Goal: Information Seeking & Learning: Learn about a topic

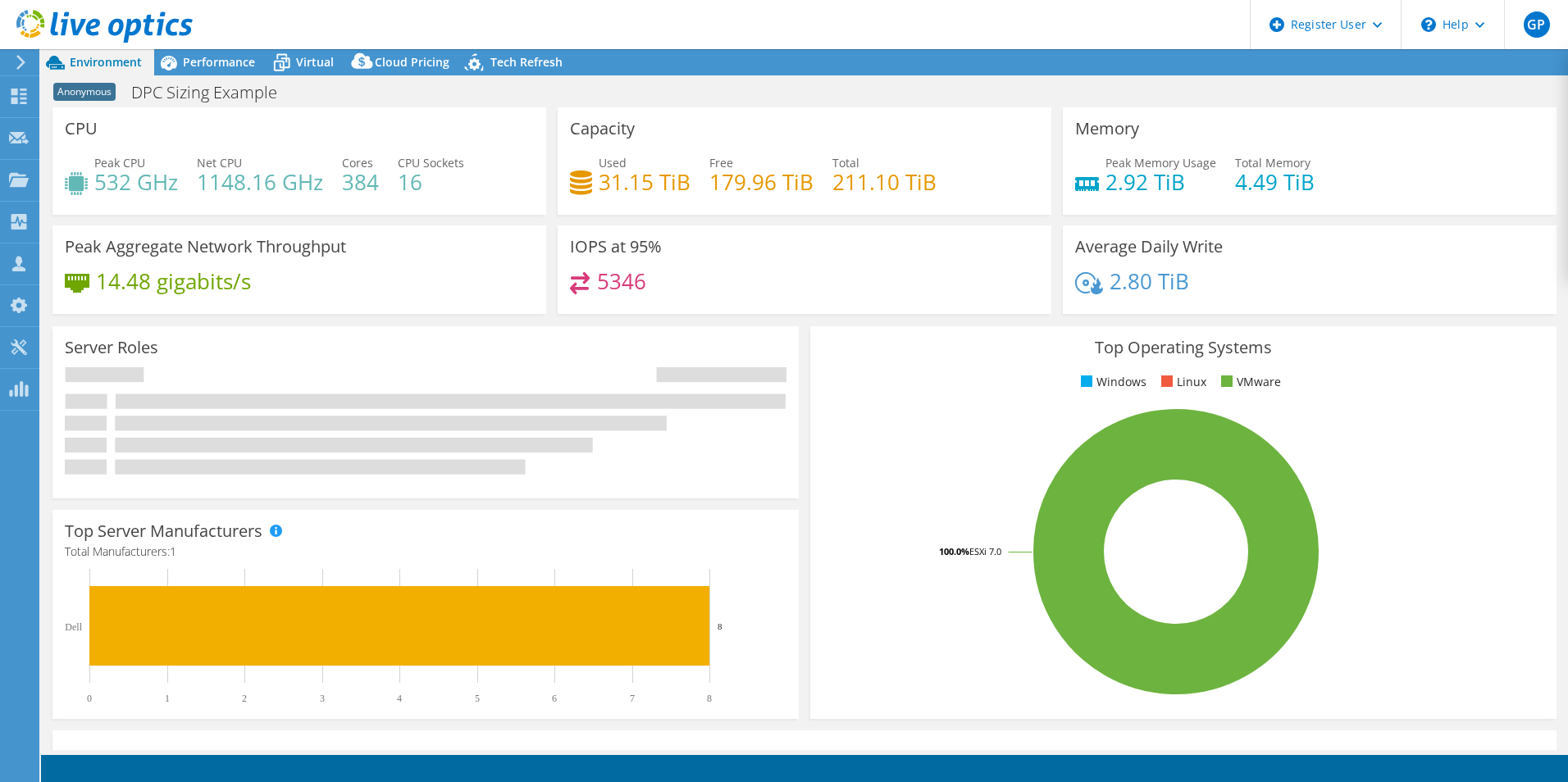
select select "USEast"
select select "USD"
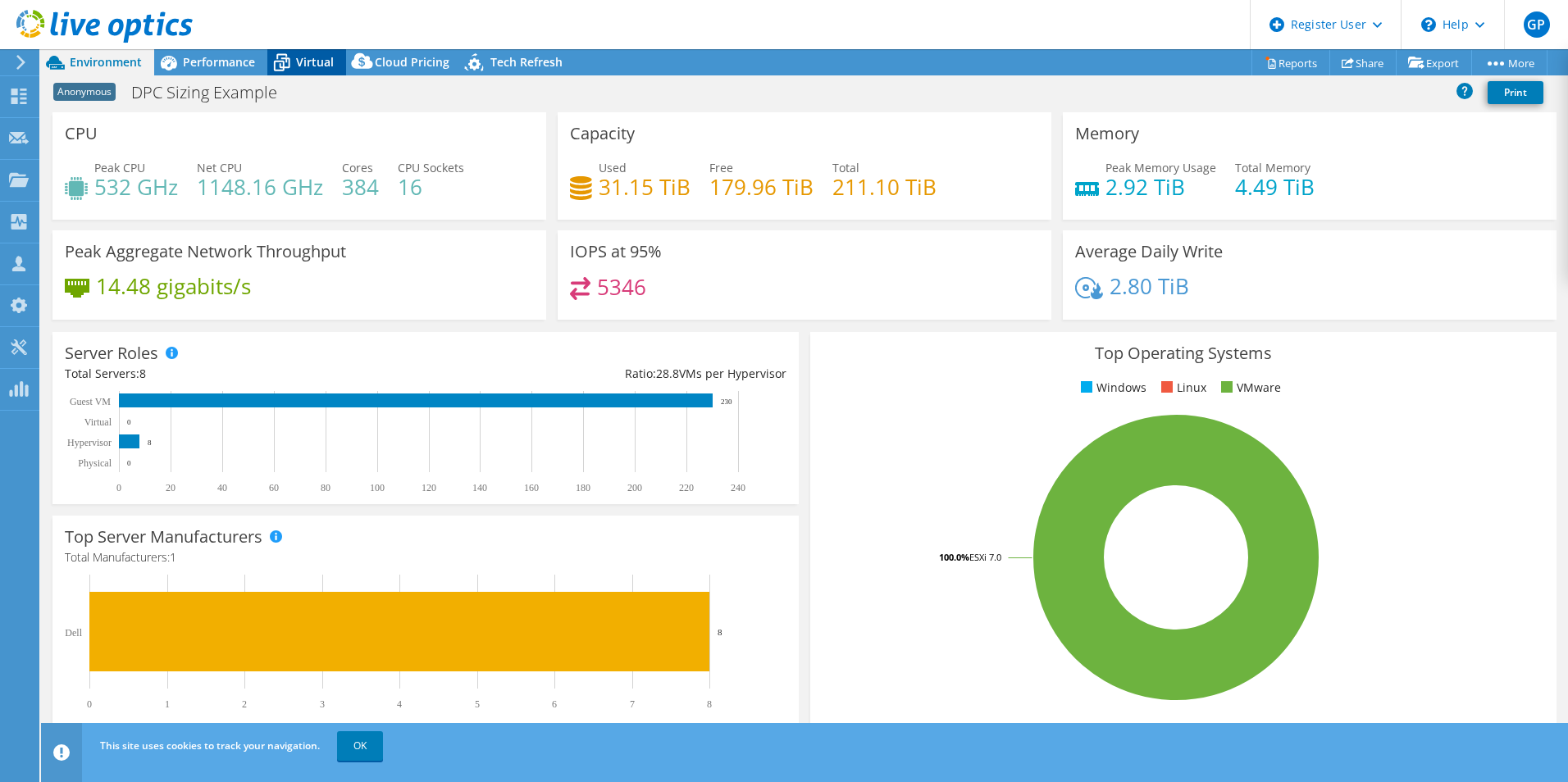
click at [303, 54] on span "Virtual" at bounding box center [314, 62] width 38 height 16
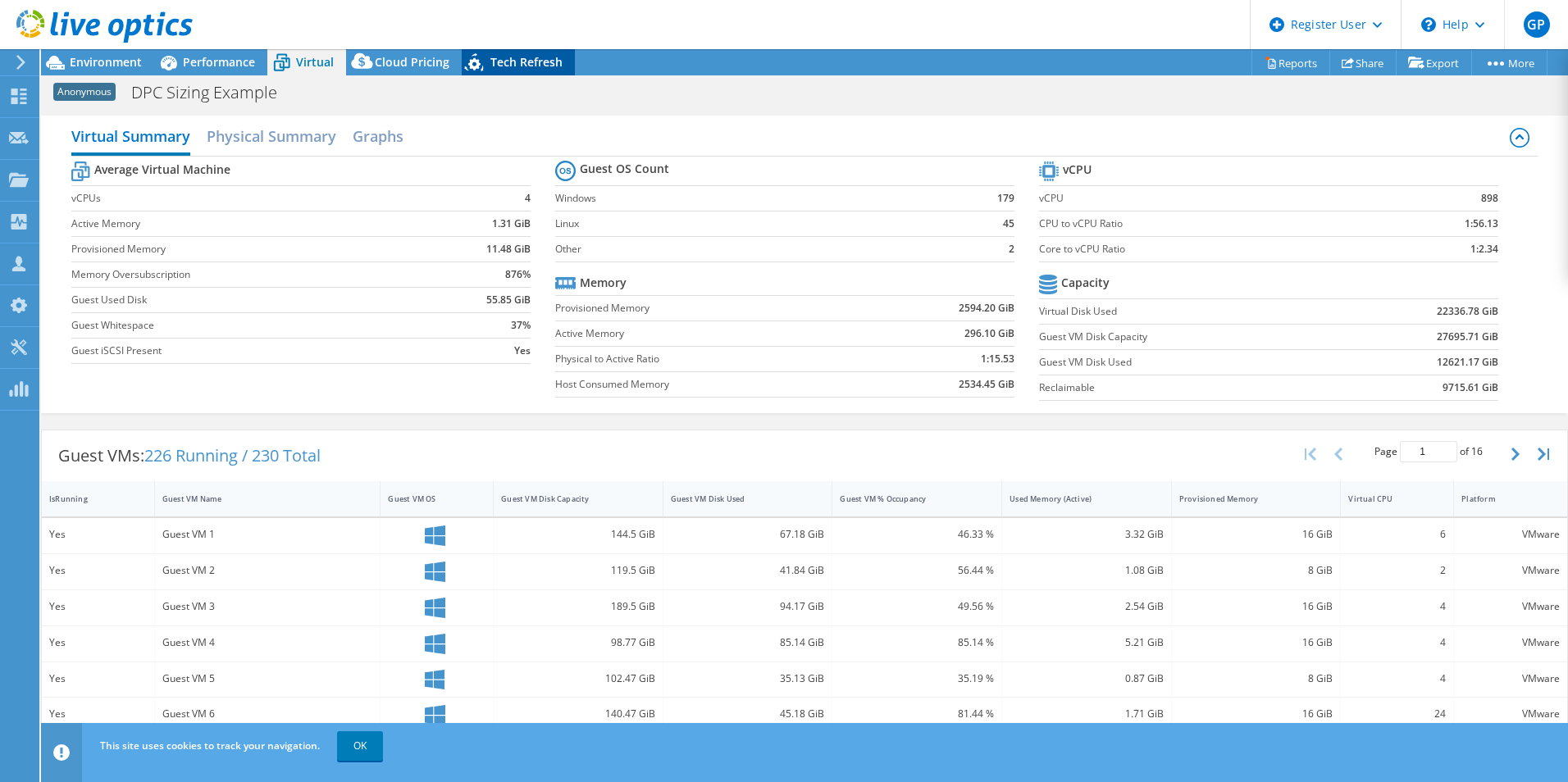
click at [508, 66] on span "Tech Refresh" at bounding box center [527, 62] width 72 height 16
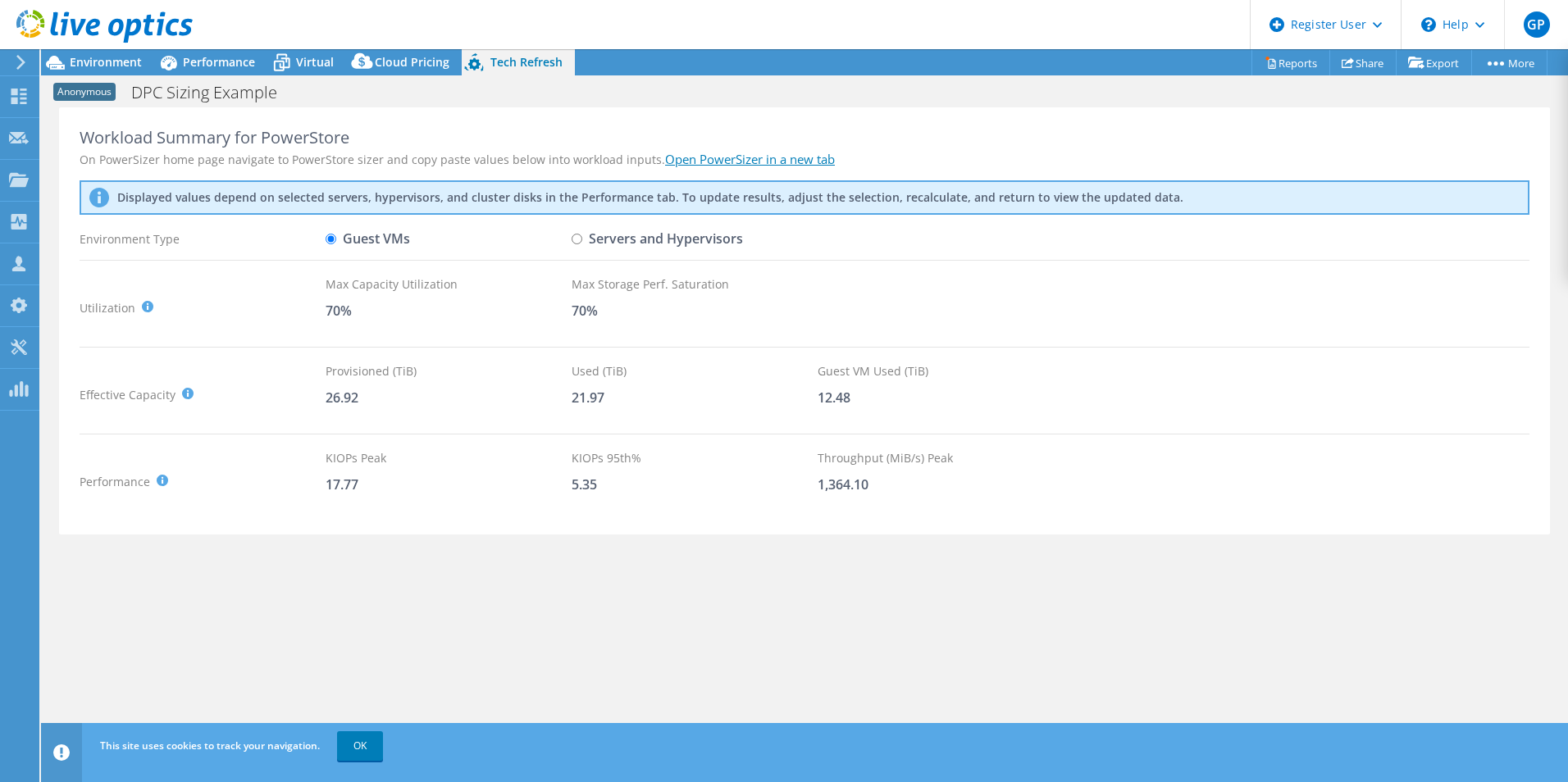
click at [577, 240] on input "Servers and Hypervisors" at bounding box center [577, 239] width 11 height 11
radio input "true"
radio input "false"
click at [715, 159] on link "Open PowerSizer in a new tab" at bounding box center [750, 159] width 170 height 17
click at [117, 67] on span "Environment" at bounding box center [106, 62] width 72 height 16
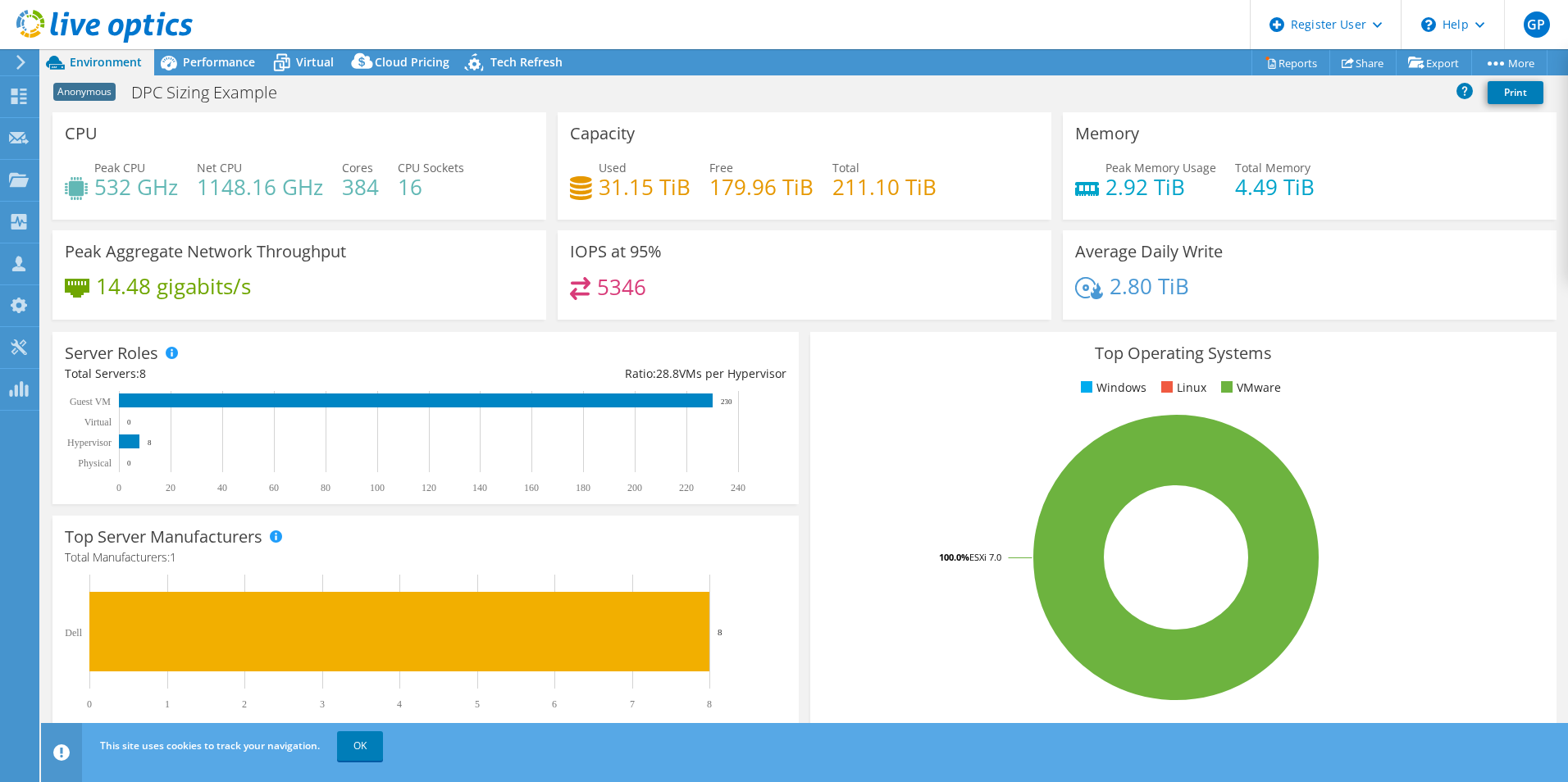
click at [631, 196] on h4 "31.15 TiB" at bounding box center [645, 187] width 92 height 18
click at [300, 59] on span "Virtual" at bounding box center [314, 62] width 38 height 16
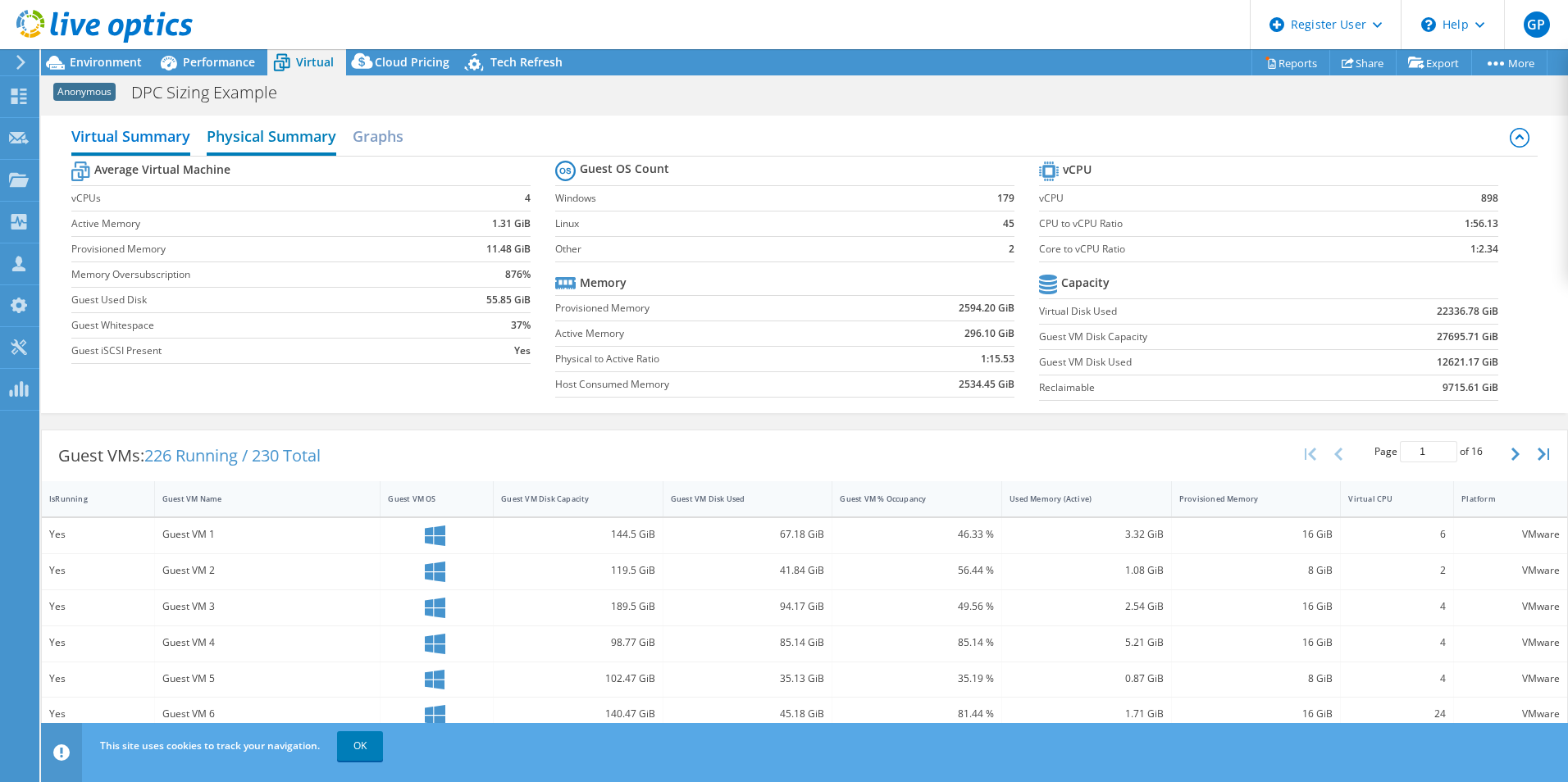
click at [271, 135] on h2 "Physical Summary" at bounding box center [271, 137] width 129 height 36
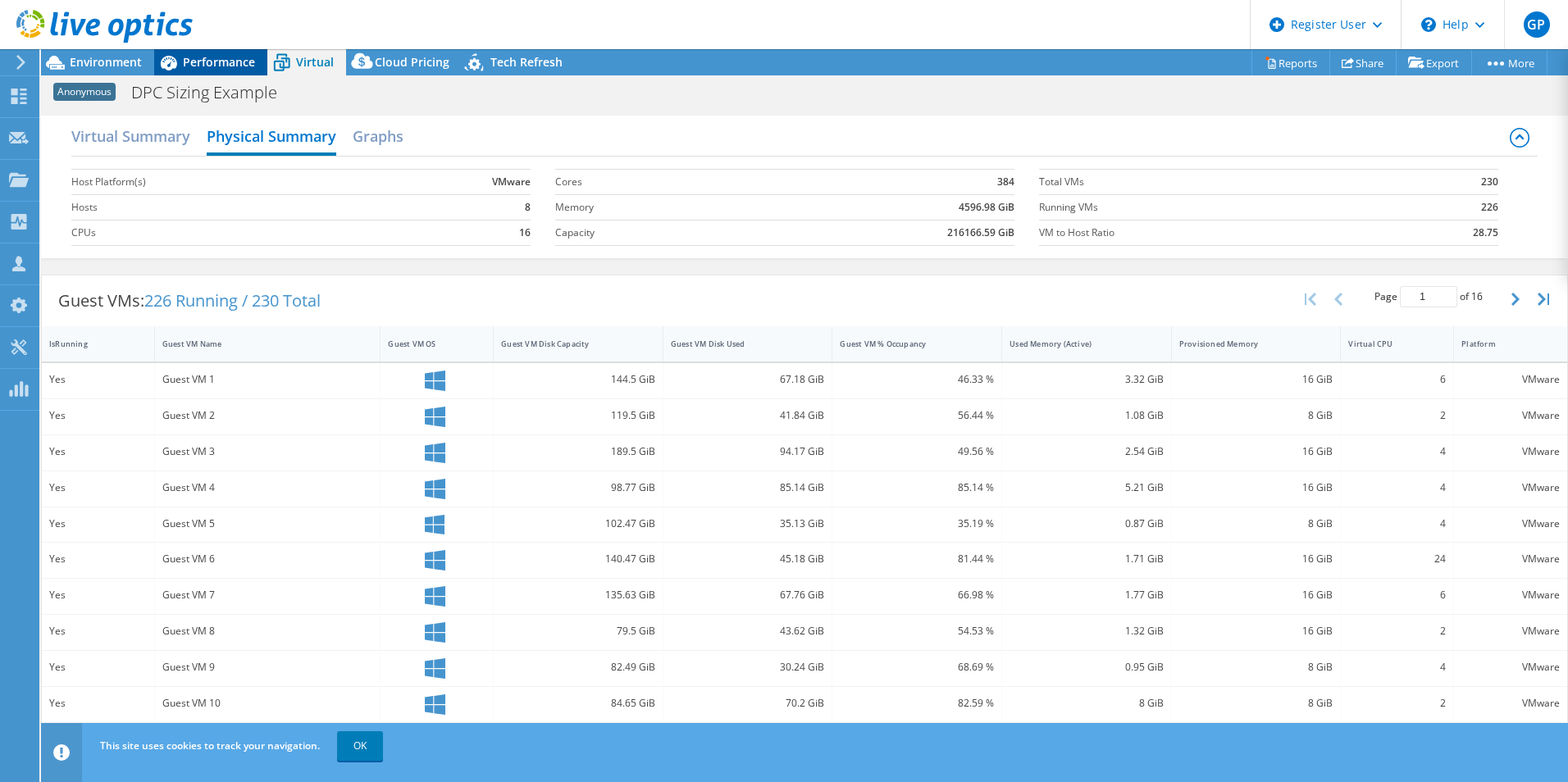
click at [193, 64] on span "Performance" at bounding box center [219, 62] width 72 height 16
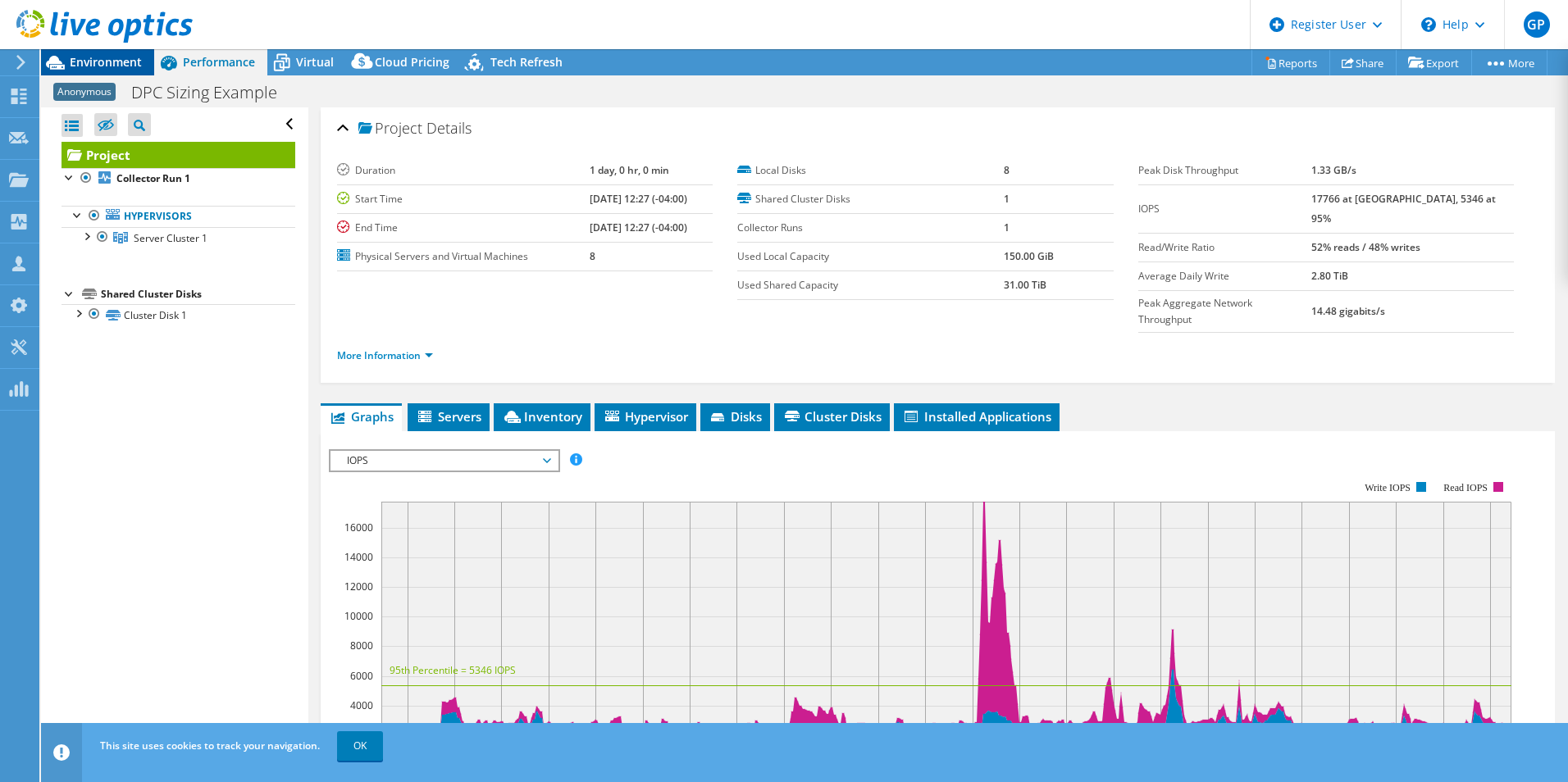
click at [95, 57] on span "Environment" at bounding box center [106, 62] width 72 height 16
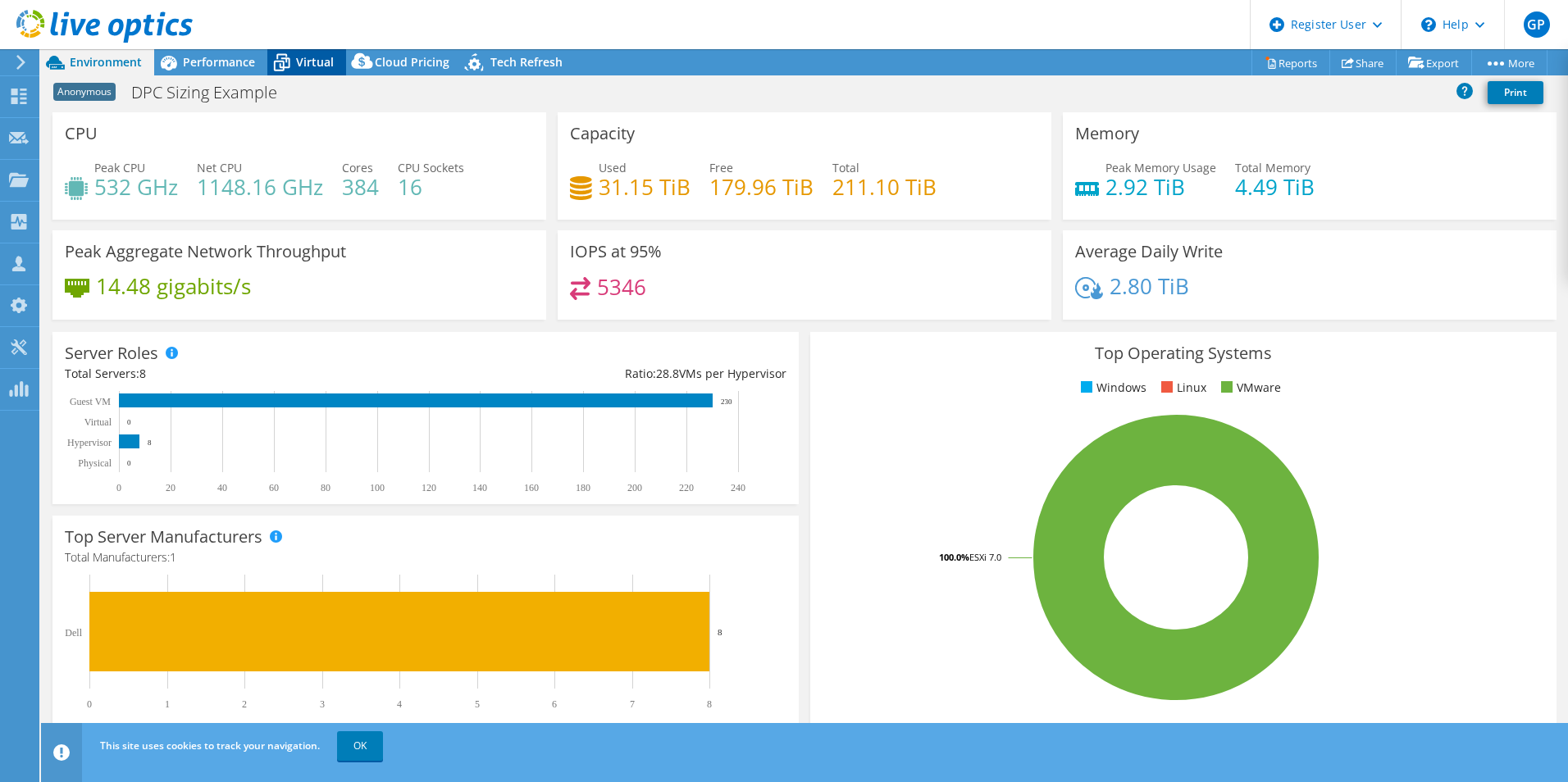
click at [303, 60] on span "Virtual" at bounding box center [314, 62] width 38 height 16
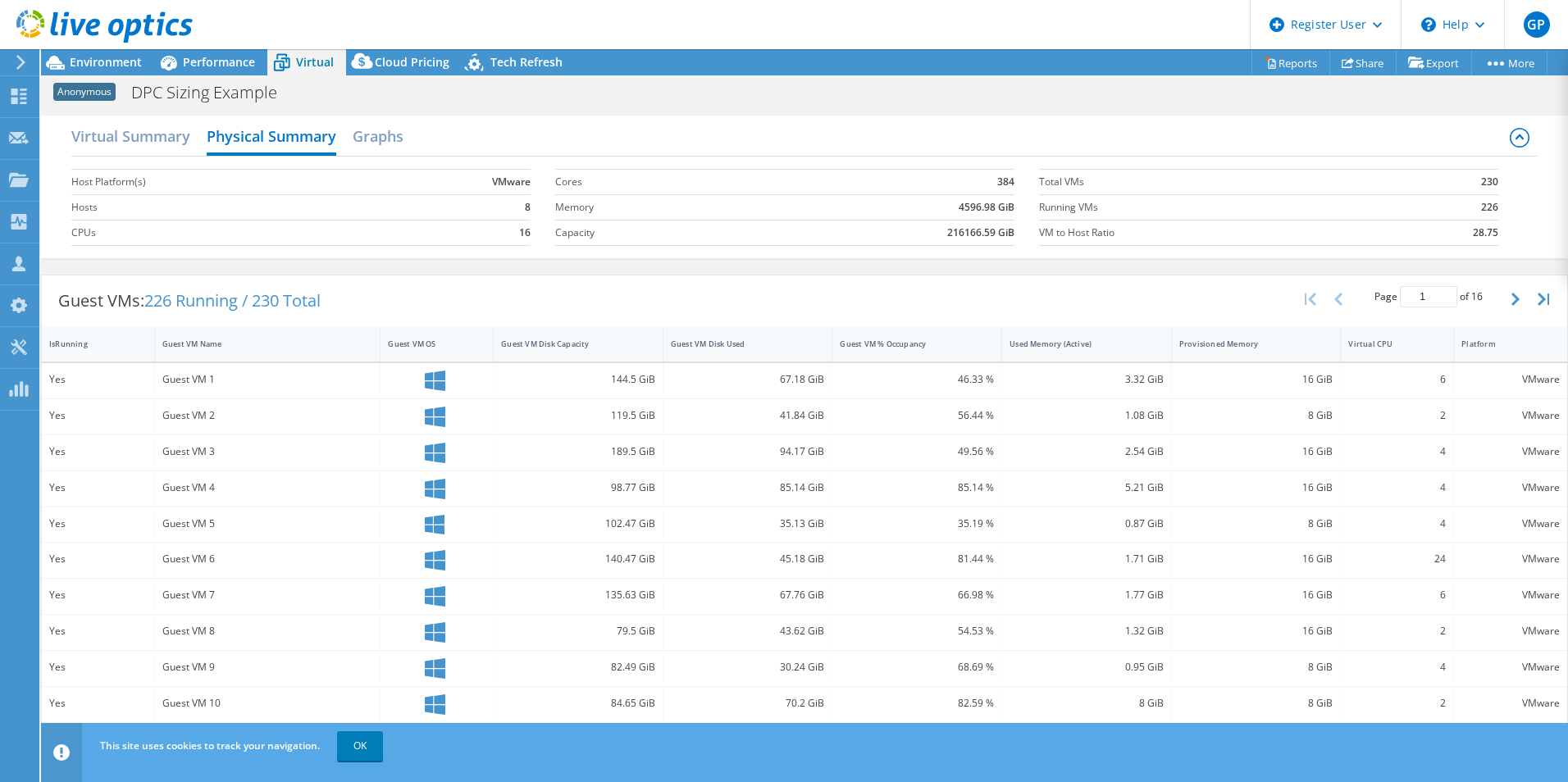
click at [351, 149] on div "Virtual Summary Physical Summary Graphs" at bounding box center [804, 138] width 1467 height 37
click at [378, 136] on h2 "Graphs" at bounding box center [378, 137] width 51 height 36
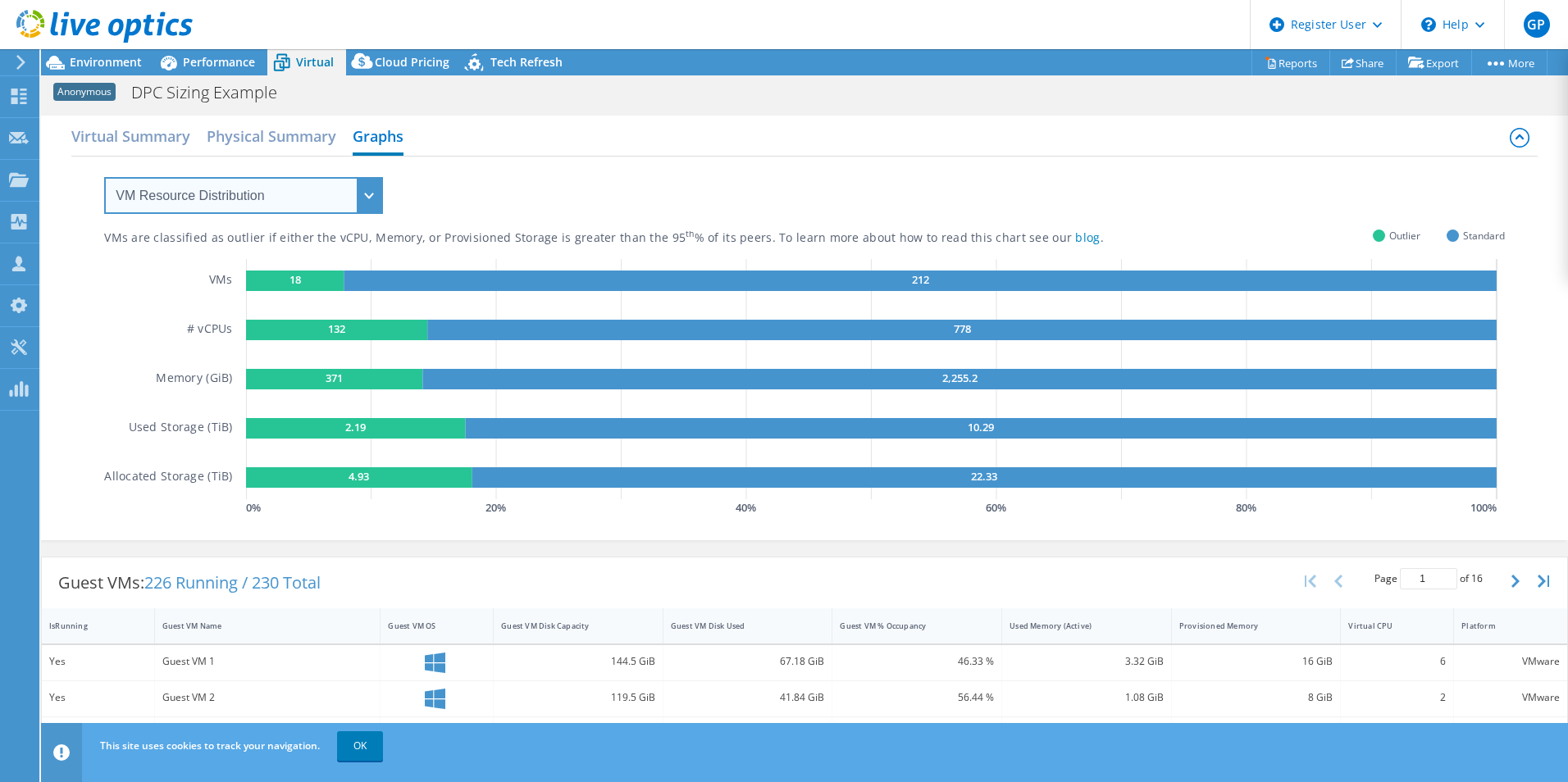
click at [314, 193] on select "VM Resource Distribution Provisioning Contrast Over Provisioning" at bounding box center [243, 196] width 279 height 37
click at [104, 177] on select "VM Resource Distribution Provisioning Contrast Over Provisioning" at bounding box center [243, 196] width 279 height 37
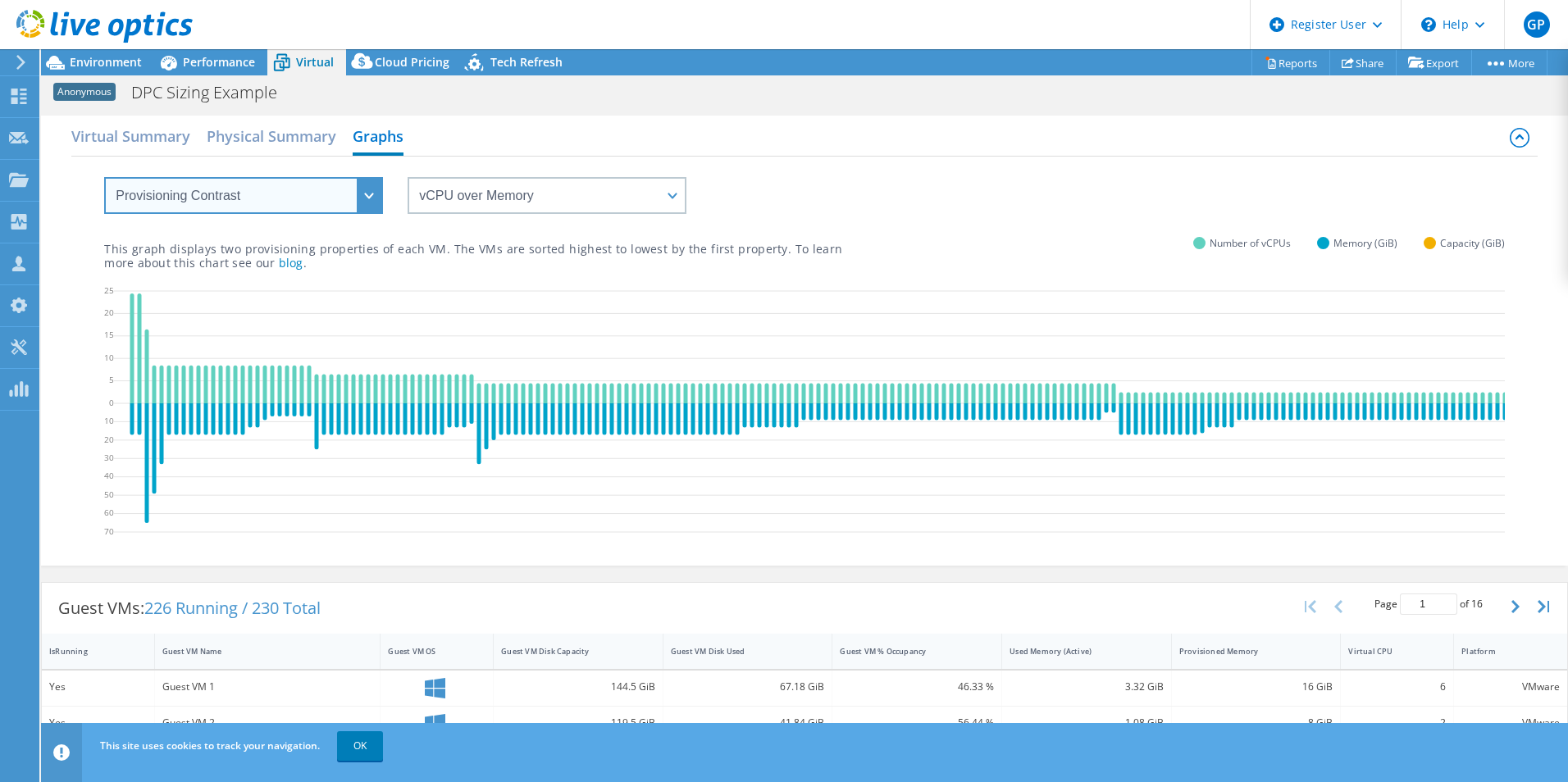
click at [293, 188] on select "VM Resource Distribution Provisioning Contrast Over Provisioning" at bounding box center [243, 196] width 279 height 37
select select "VM Resource Distribution"
click at [104, 177] on select "VM Resource Distribution Provisioning Contrast Over Provisioning" at bounding box center [243, 196] width 279 height 37
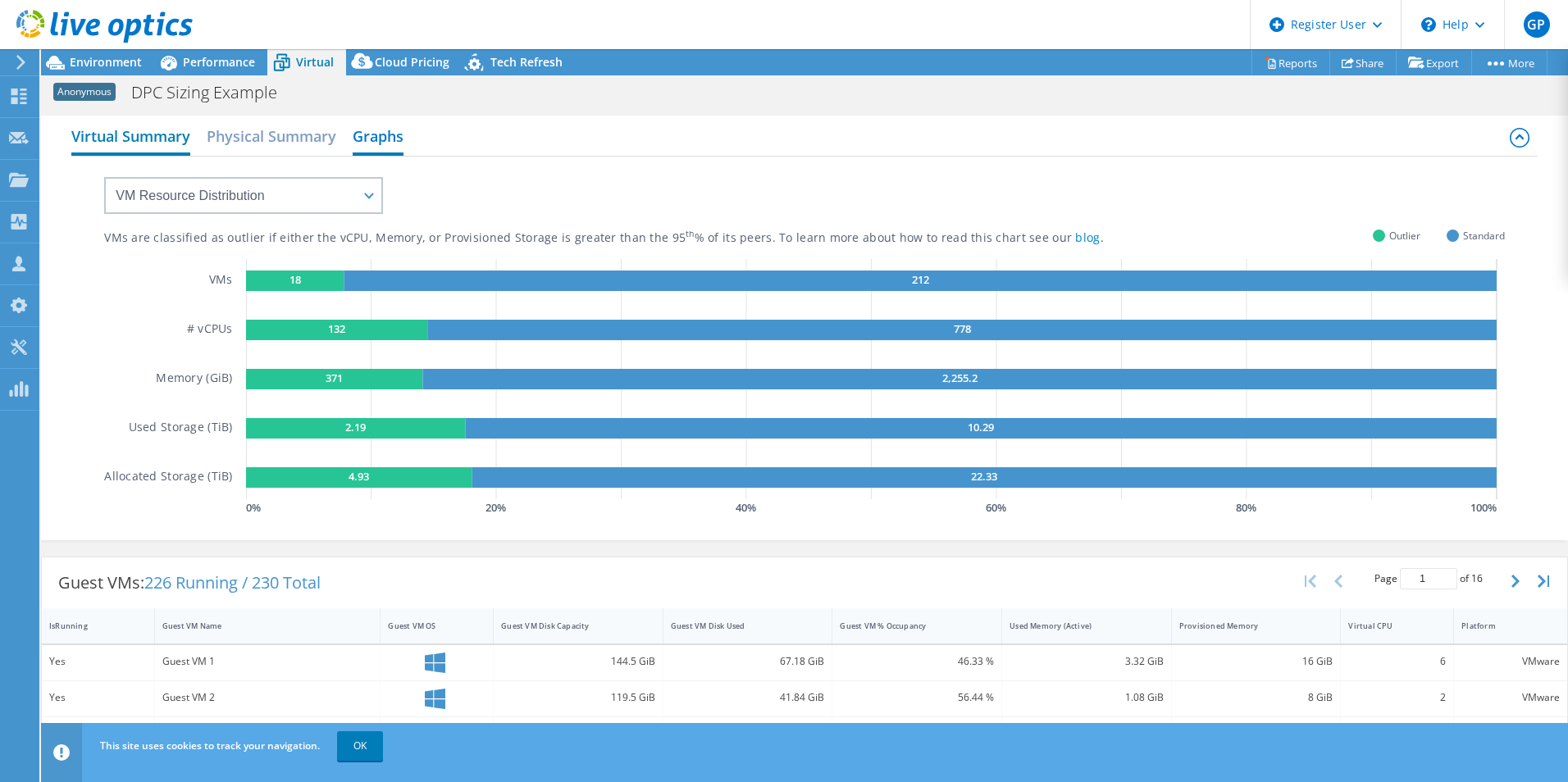
click at [166, 141] on h2 "Virtual Summary" at bounding box center [130, 137] width 119 height 36
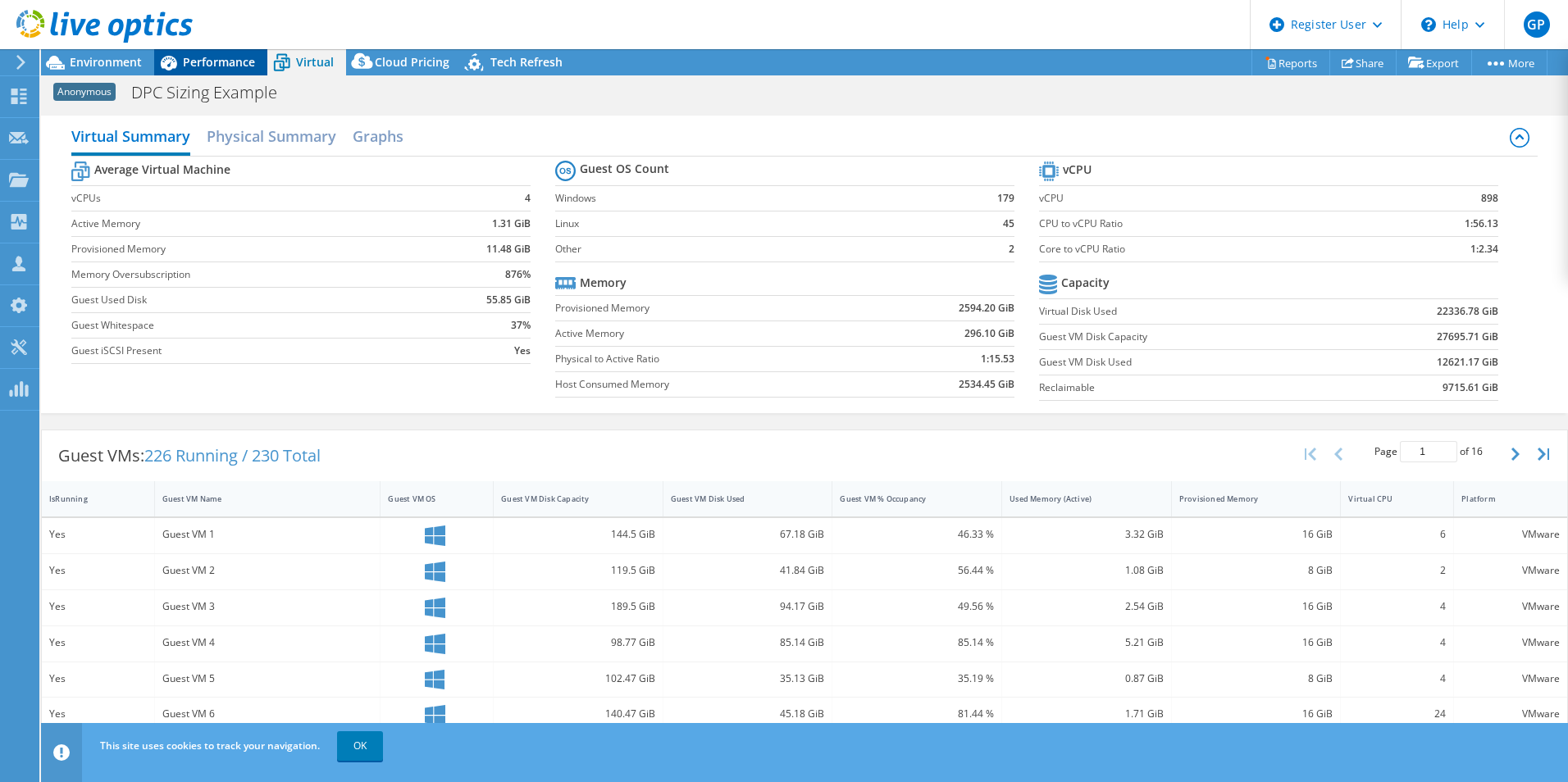
click at [197, 60] on span "Performance" at bounding box center [219, 62] width 72 height 16
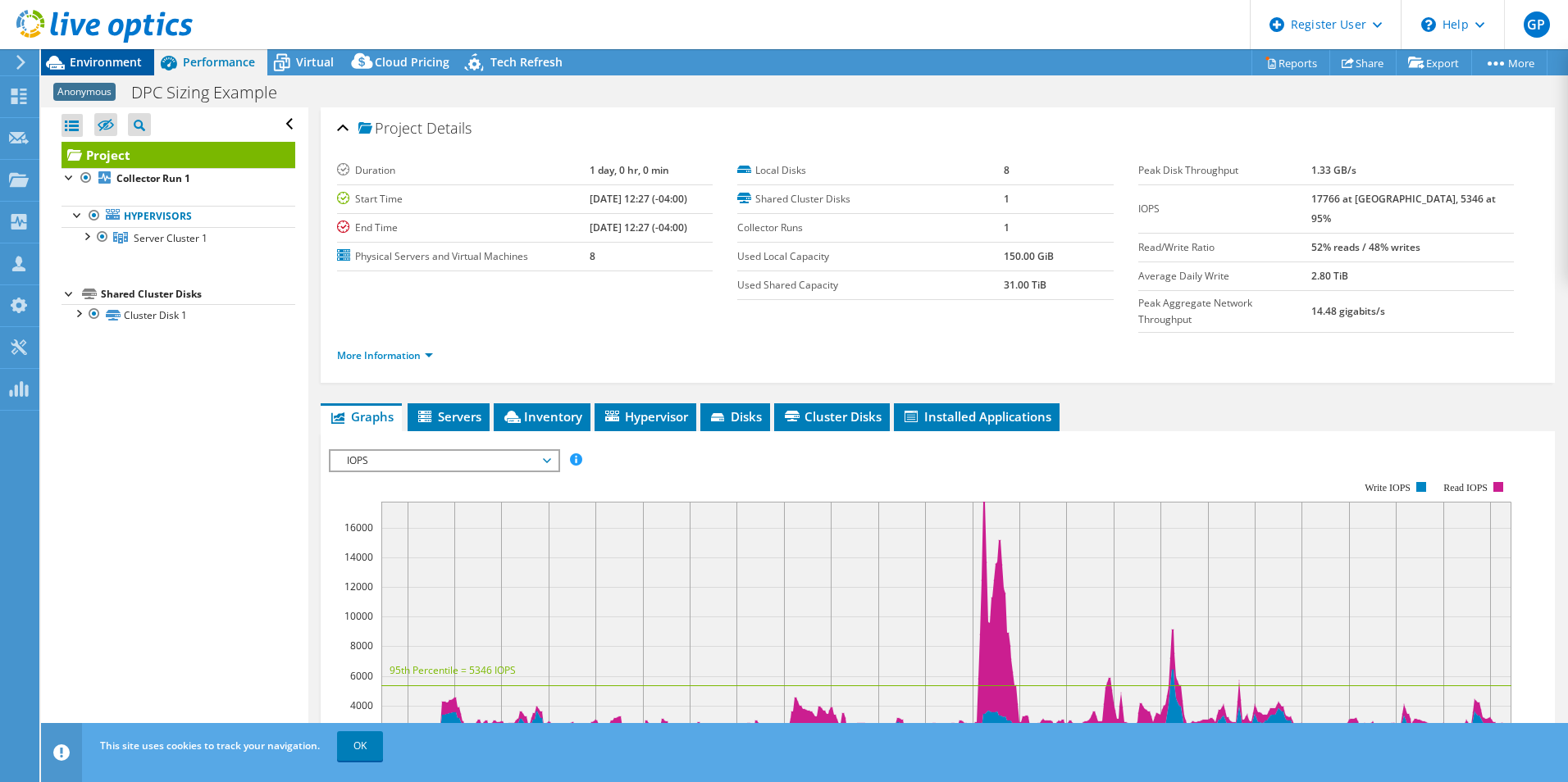
click at [114, 67] on span "Environment" at bounding box center [106, 62] width 72 height 16
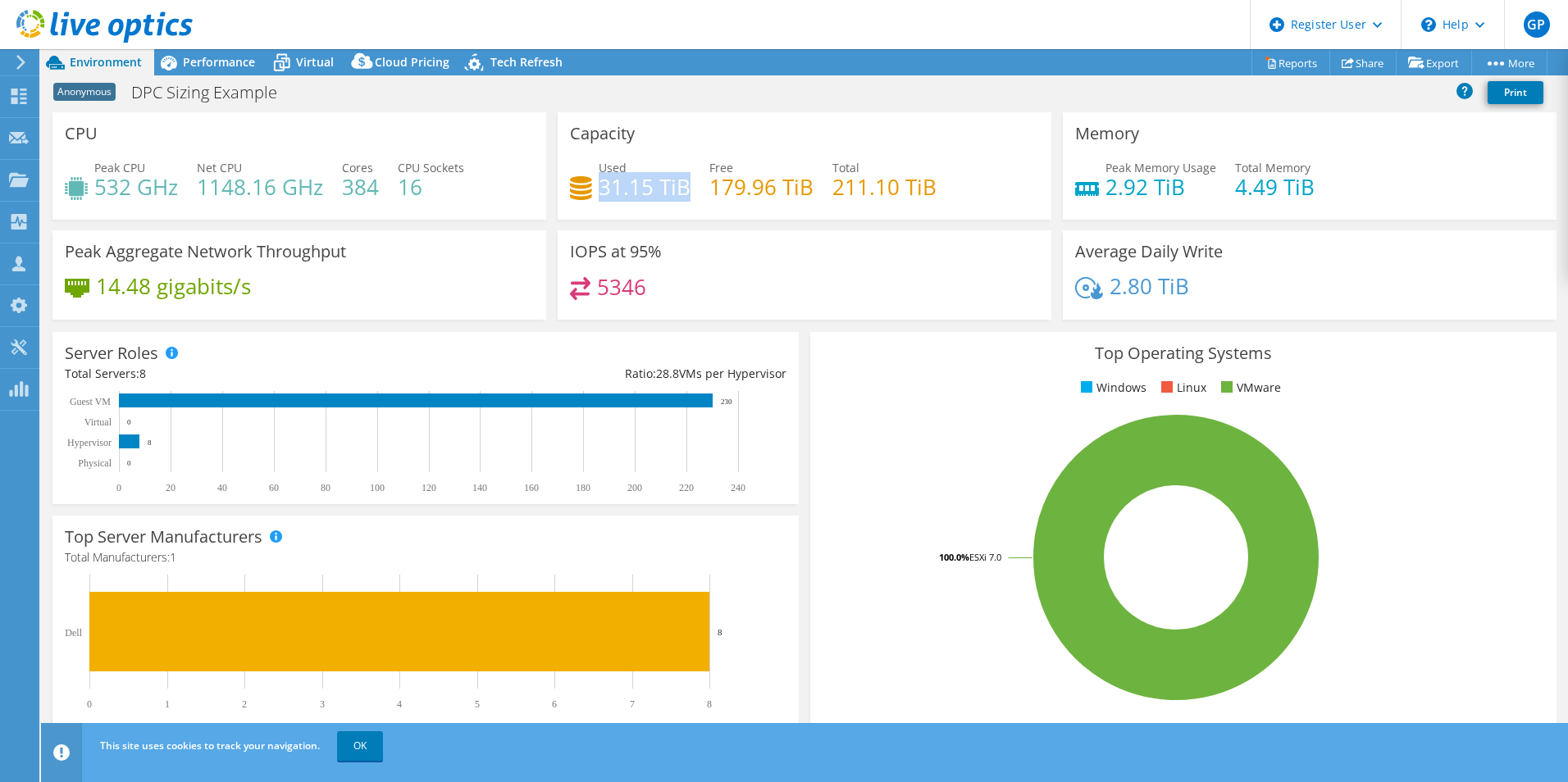
drag, startPoint x: 684, startPoint y: 185, endPoint x: 600, endPoint y: 184, distance: 84.0
click at [600, 184] on h4 "31.15 TiB" at bounding box center [645, 187] width 92 height 18
drag, startPoint x: 600, startPoint y: 184, endPoint x: 510, endPoint y: 63, distance: 150.8
click at [510, 63] on span "Tech Refresh" at bounding box center [527, 62] width 72 height 16
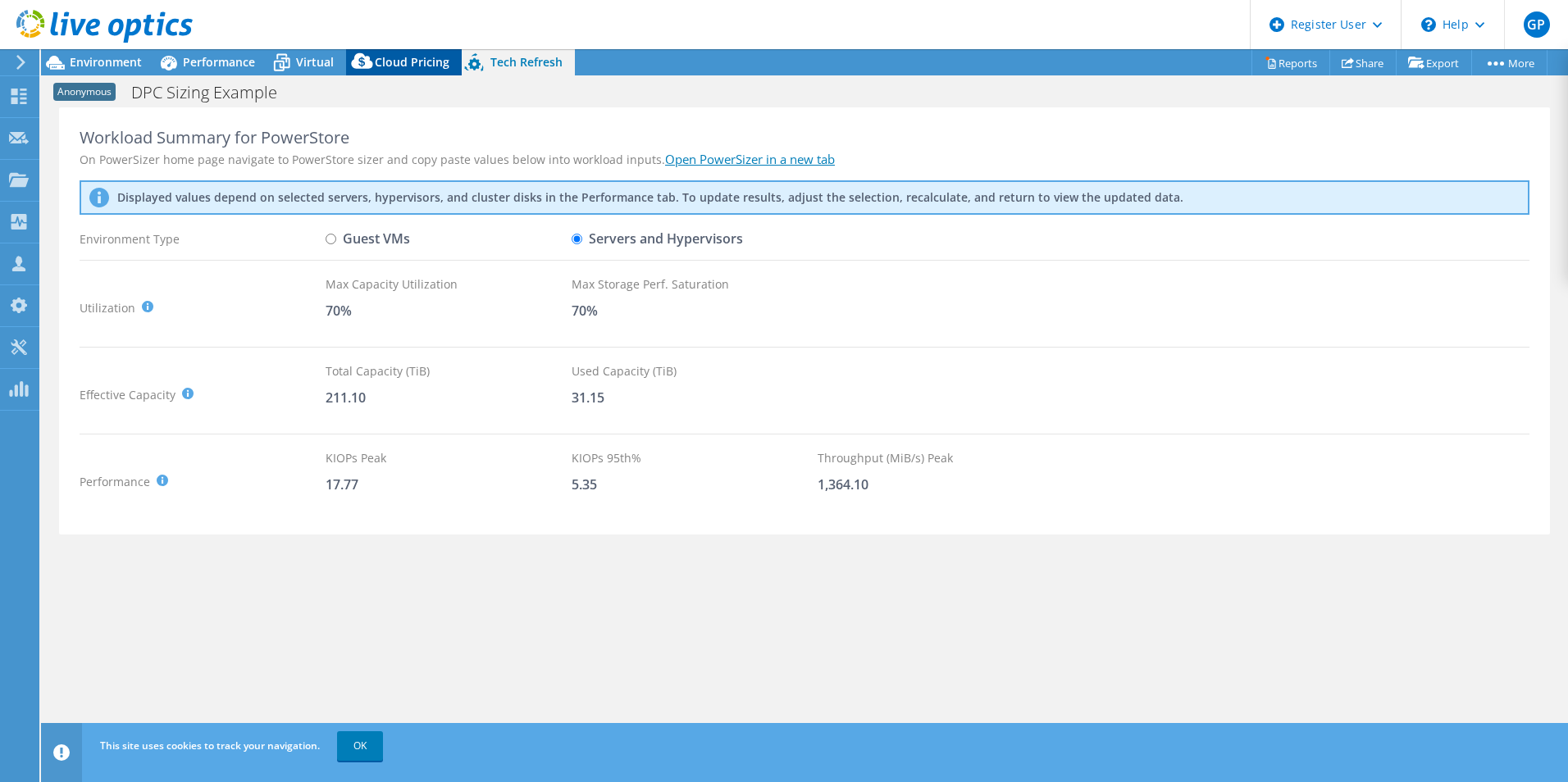
click at [389, 58] on span "Cloud Pricing" at bounding box center [411, 62] width 75 height 16
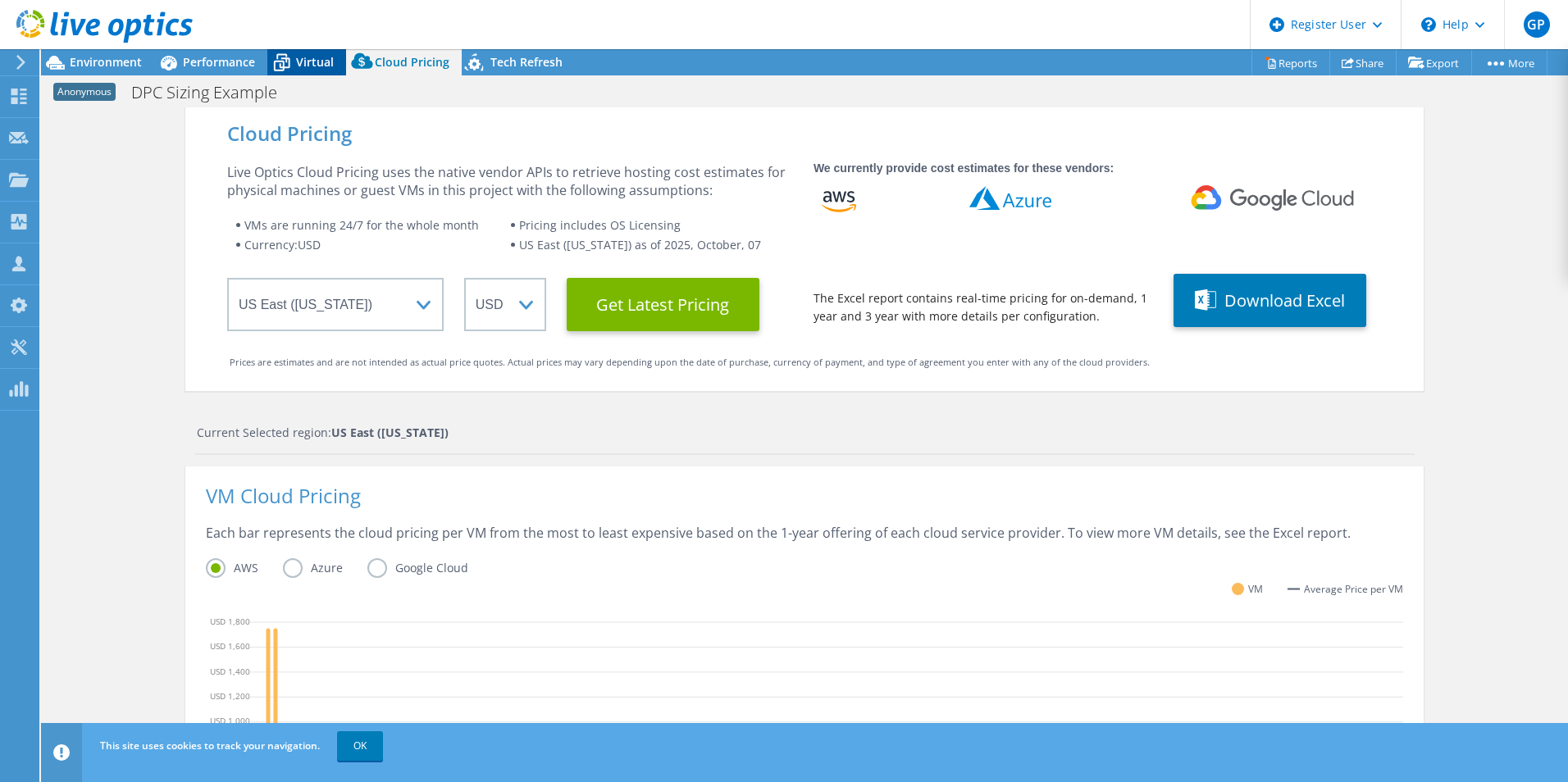
click at [293, 61] on icon at bounding box center [281, 63] width 29 height 29
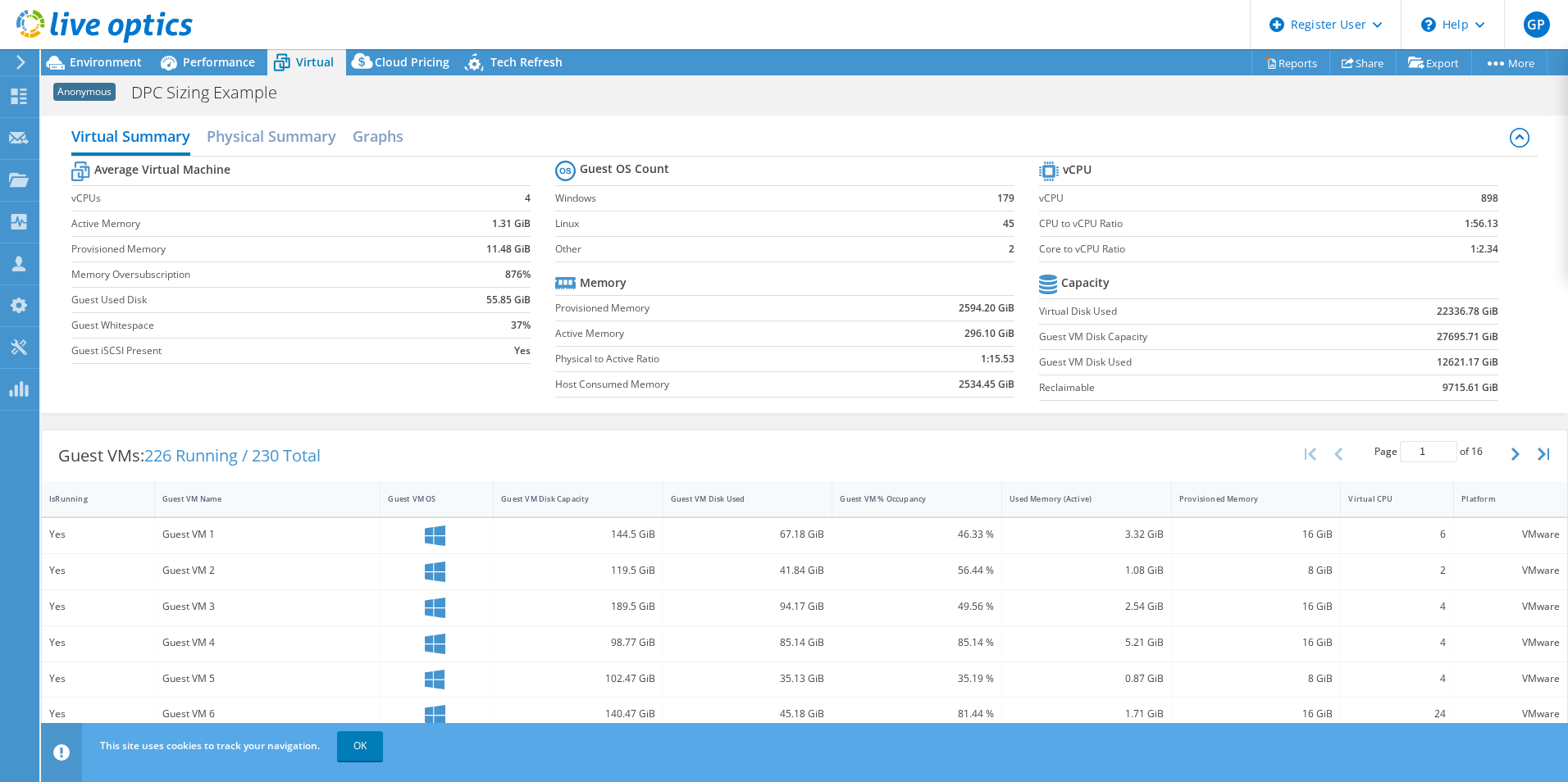
scroll to position [316, 0]
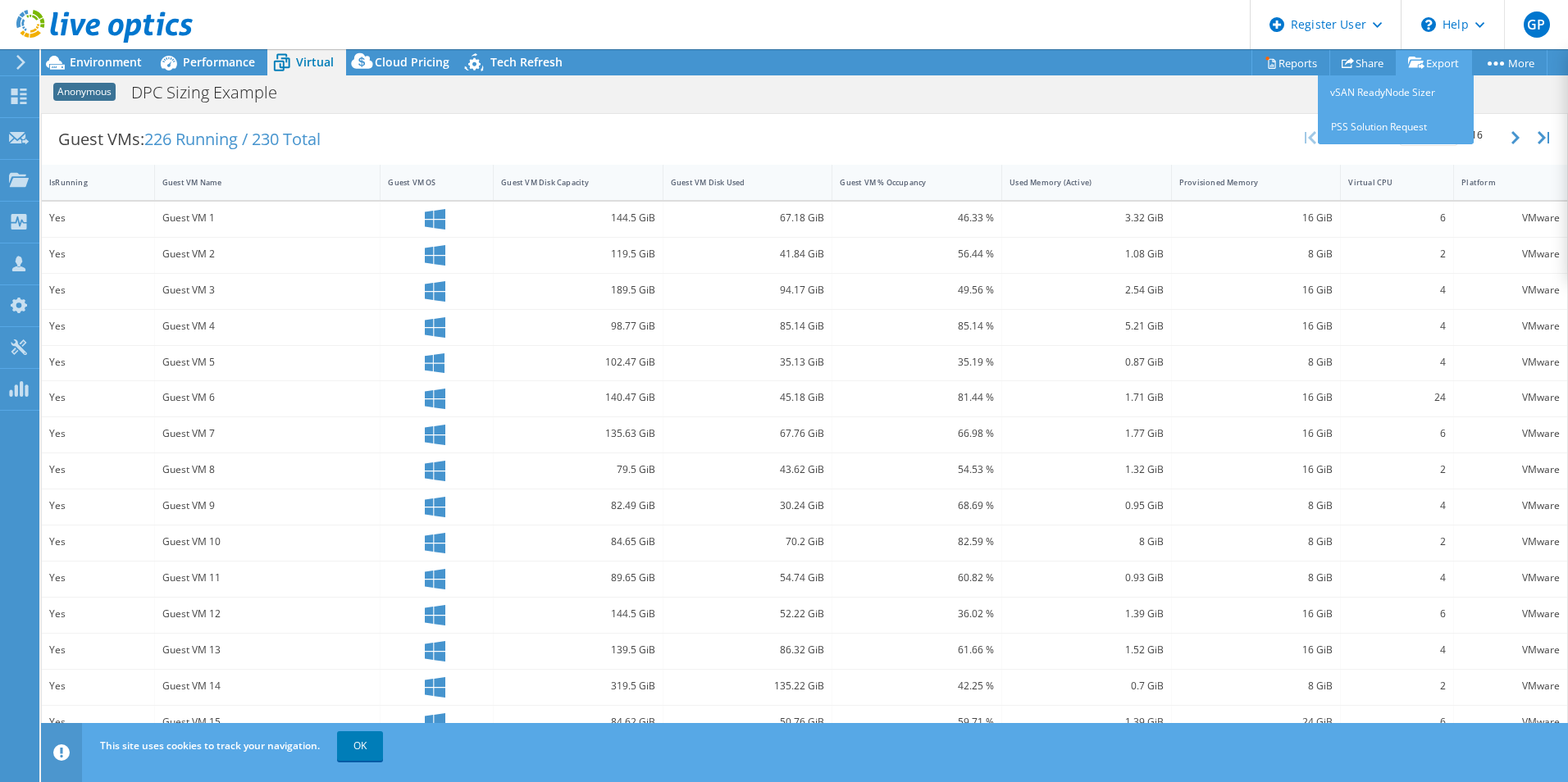
click at [1426, 69] on link "Export" at bounding box center [1433, 63] width 77 height 26
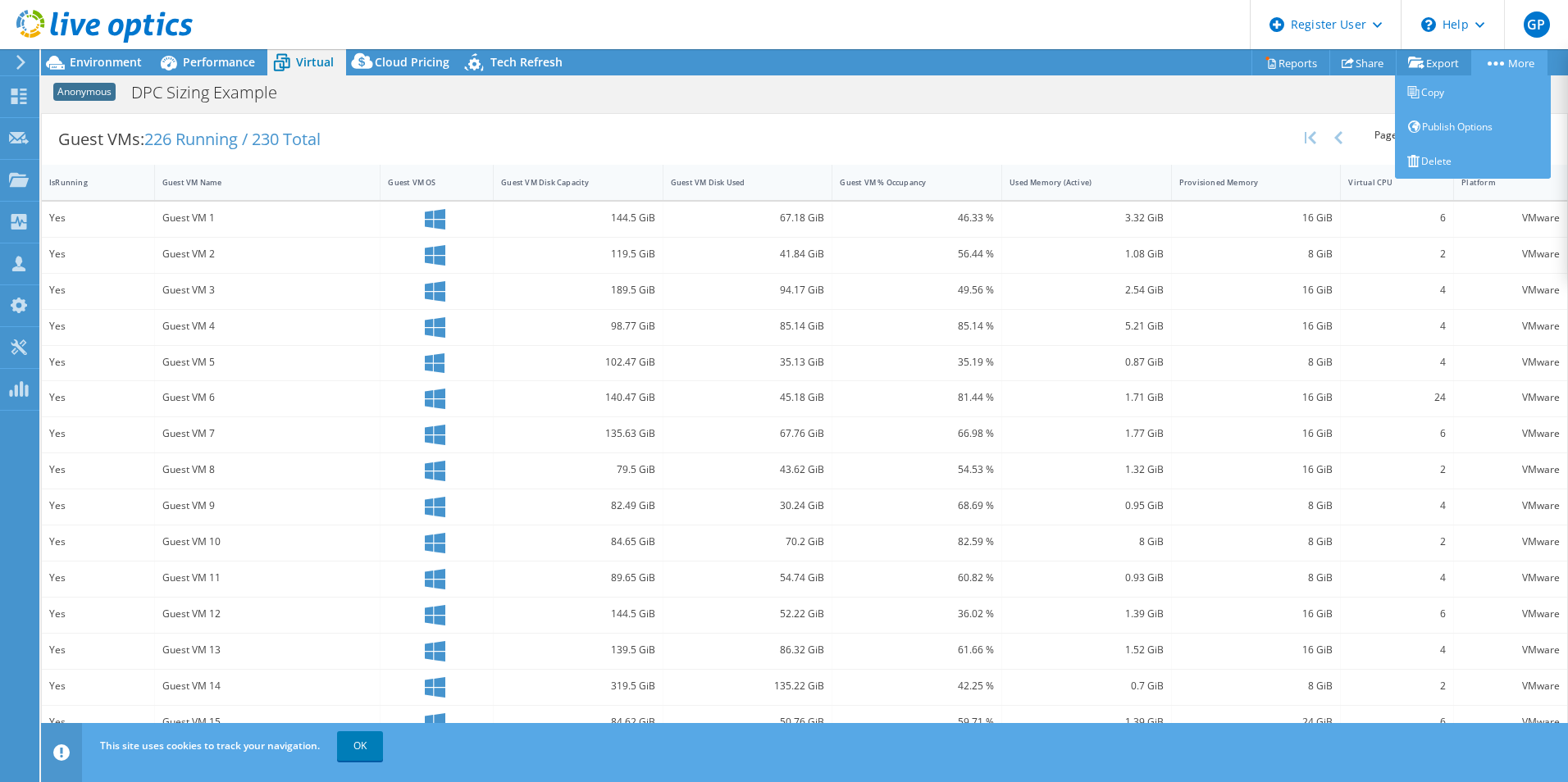
click at [1500, 63] on circle at bounding box center [1502, 63] width 4 height 4
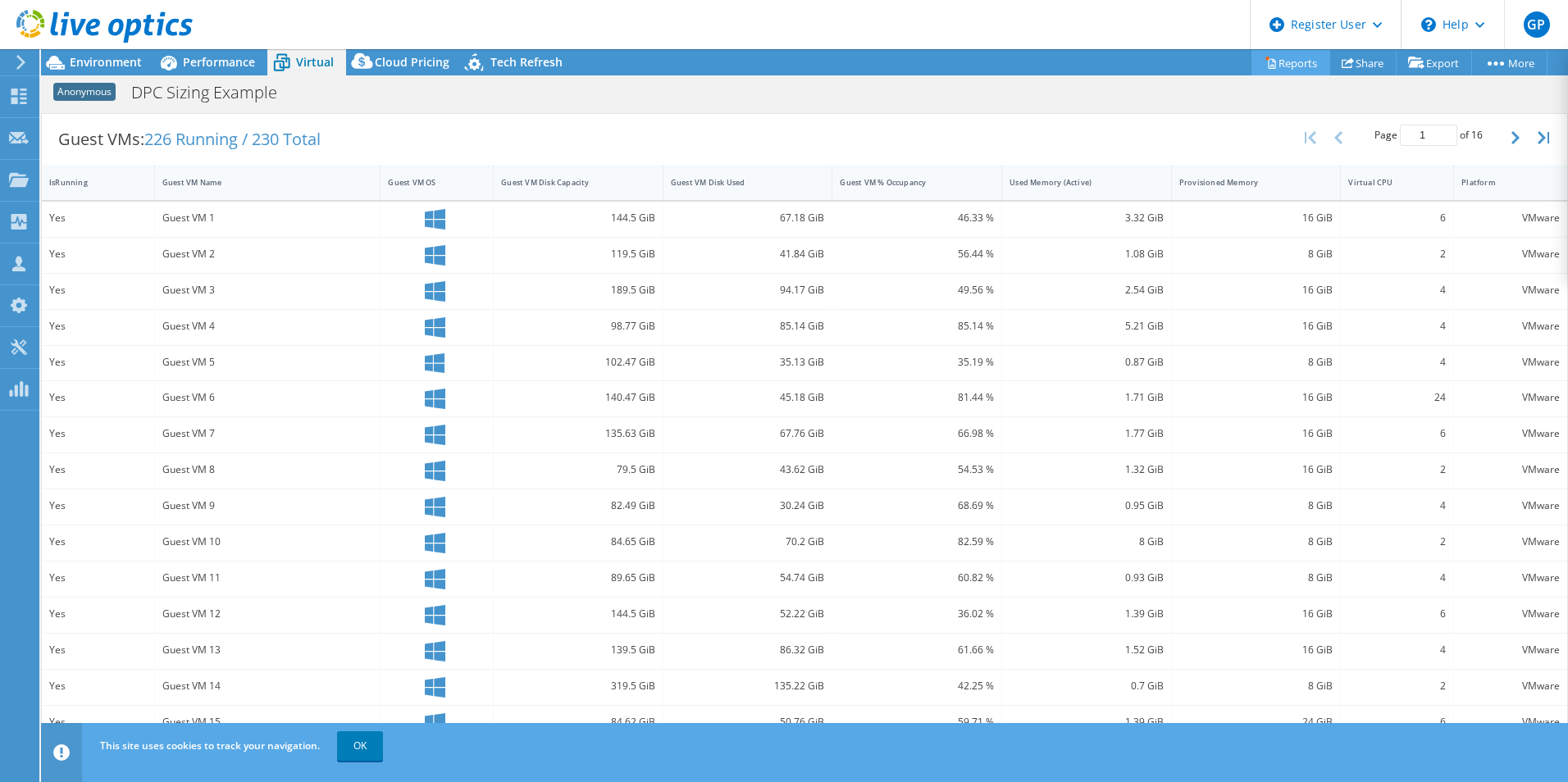
click at [1285, 59] on link "Reports" at bounding box center [1291, 63] width 78 height 26
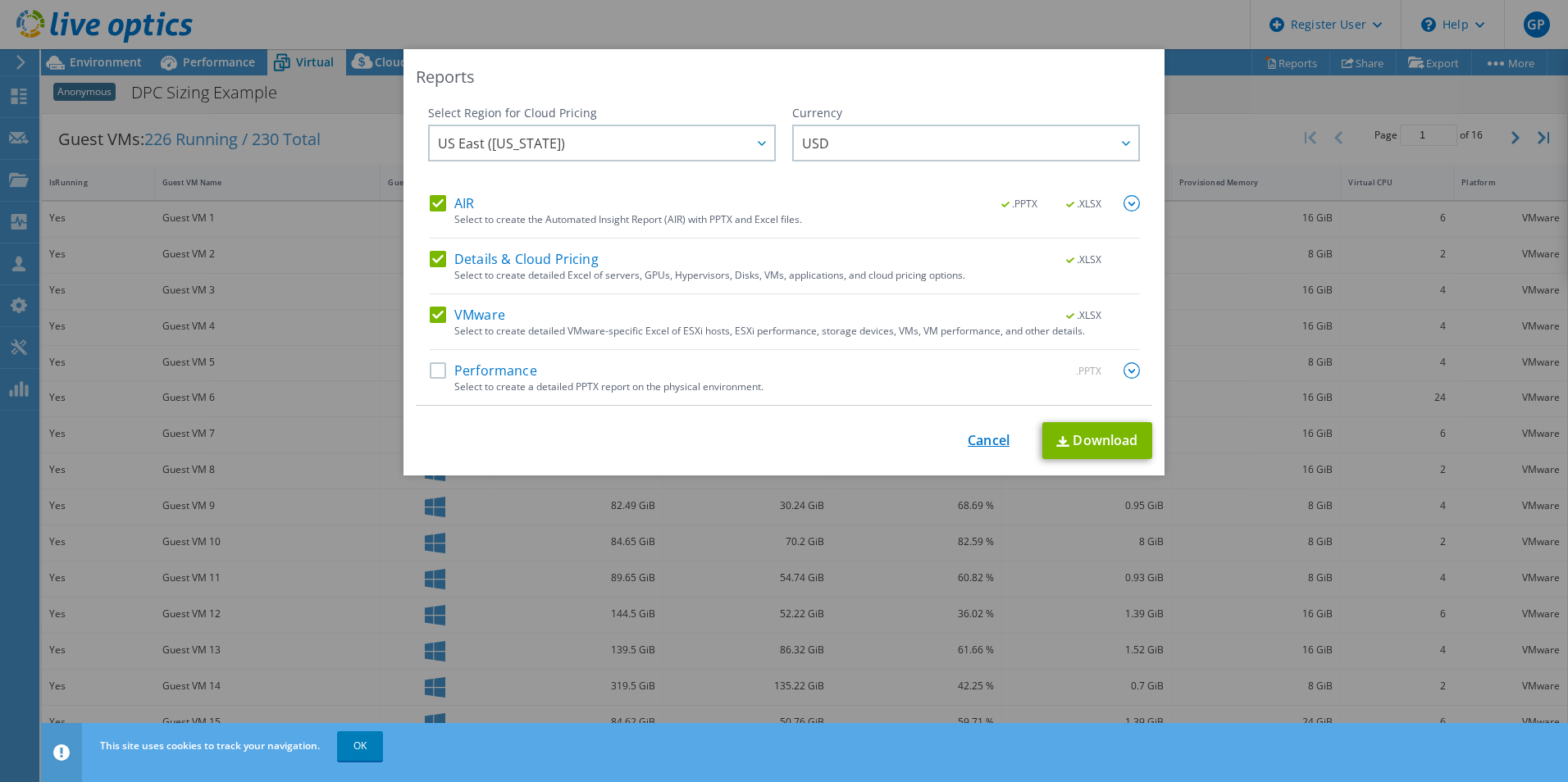
click at [978, 448] on link "Cancel" at bounding box center [988, 441] width 41 height 16
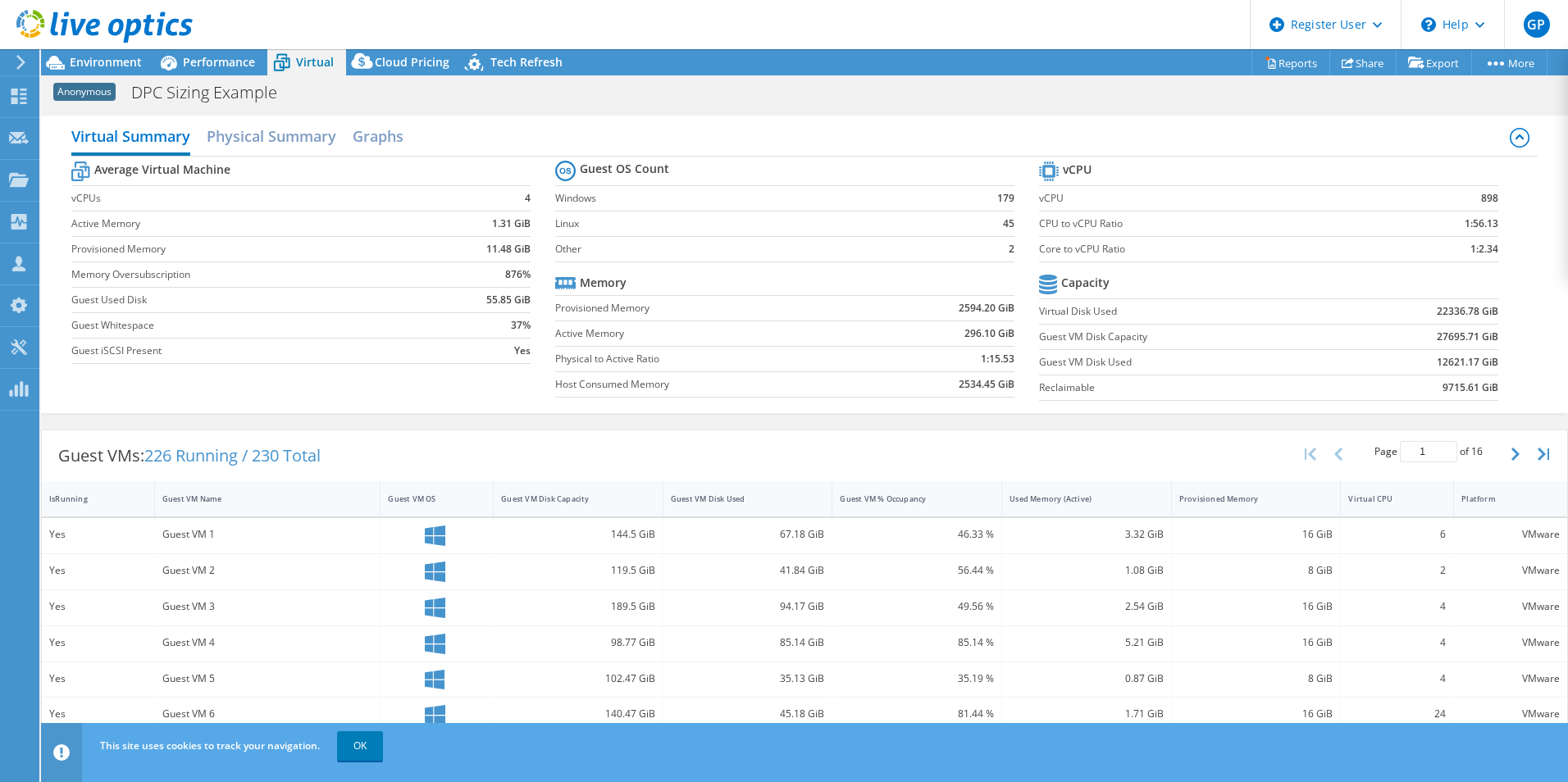
click at [118, 54] on div at bounding box center [96, 27] width 193 height 55
click at [119, 68] on span "Environment" at bounding box center [106, 62] width 72 height 16
